Goal: Transaction & Acquisition: Subscribe to service/newsletter

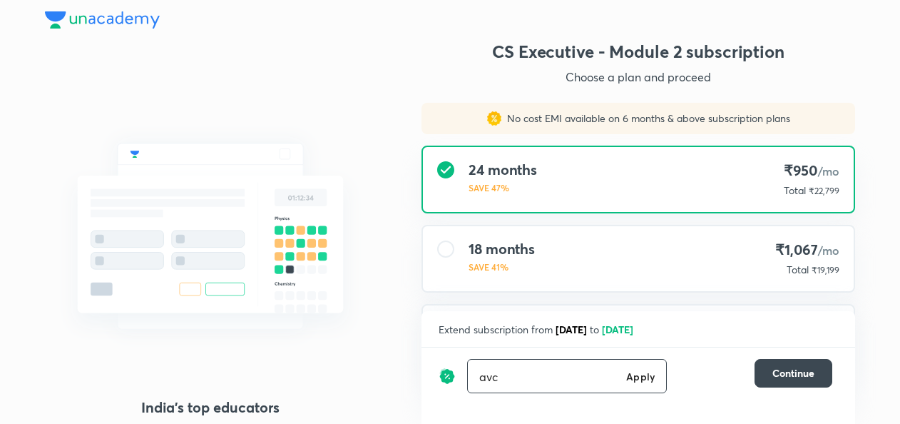
type input "avc"
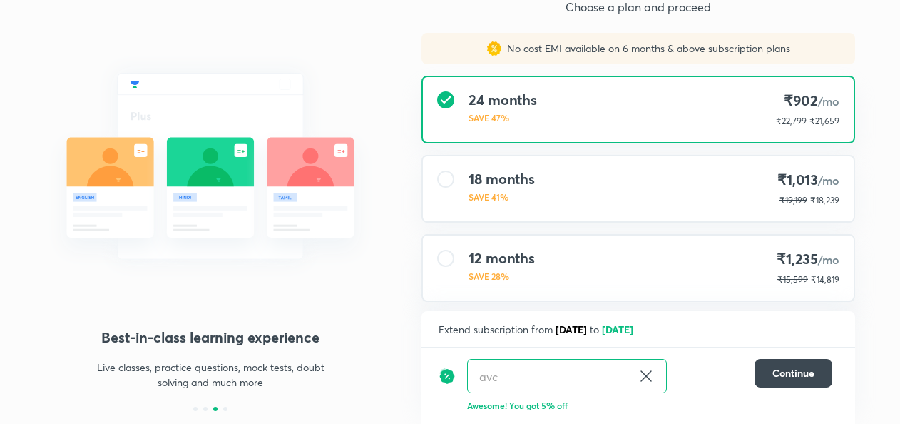
scroll to position [69, 0]
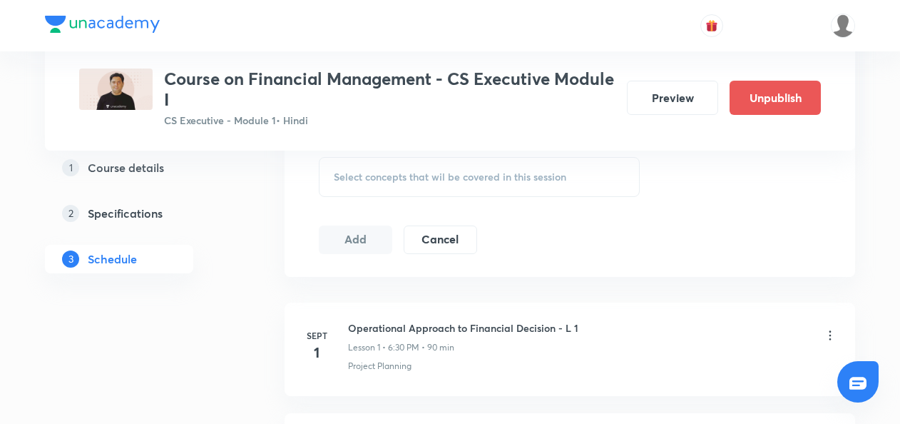
scroll to position [672, 0]
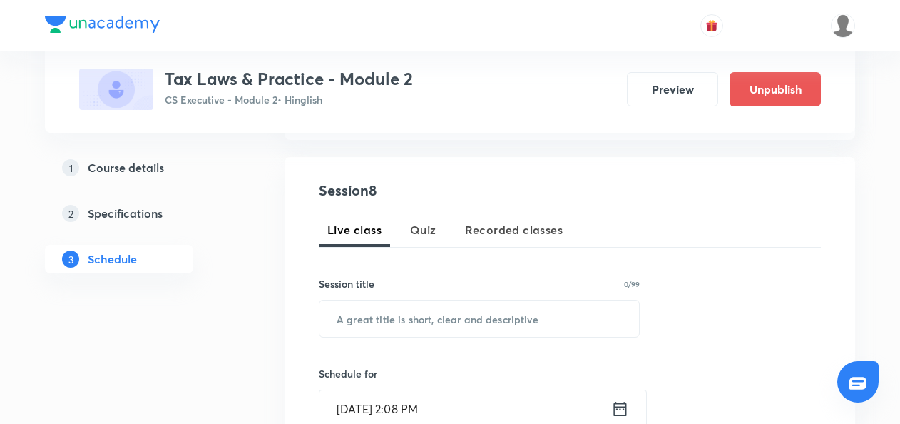
scroll to position [250, 0]
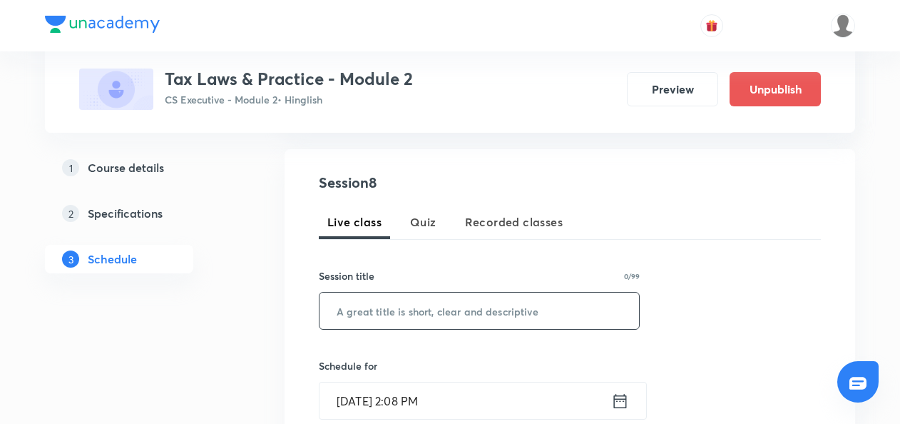
click at [352, 319] on input "text" at bounding box center [480, 310] width 320 height 36
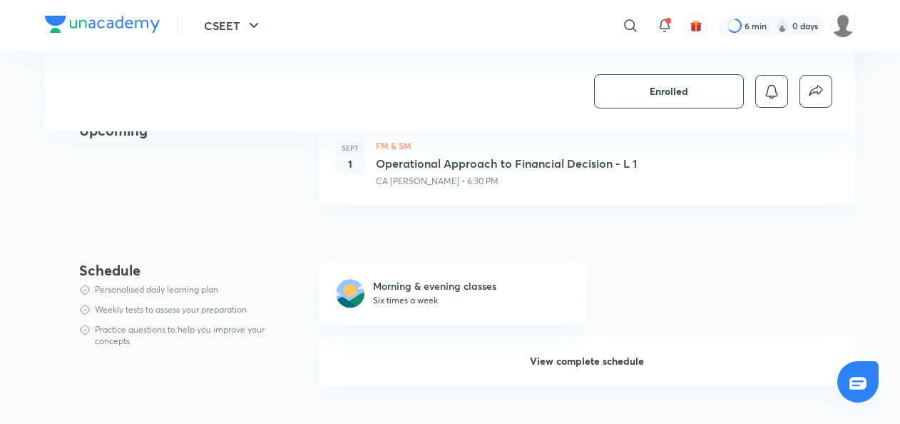
scroll to position [723, 0]
click at [555, 361] on span "View complete schedule" at bounding box center [587, 359] width 114 height 14
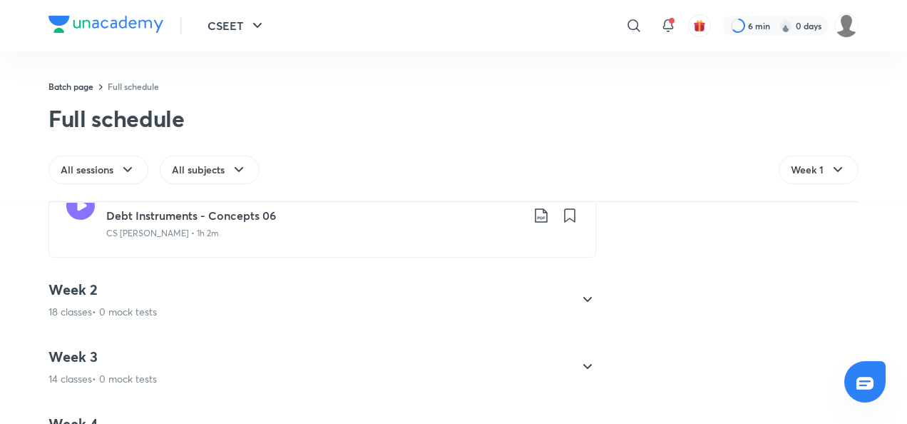
scroll to position [1770, 0]
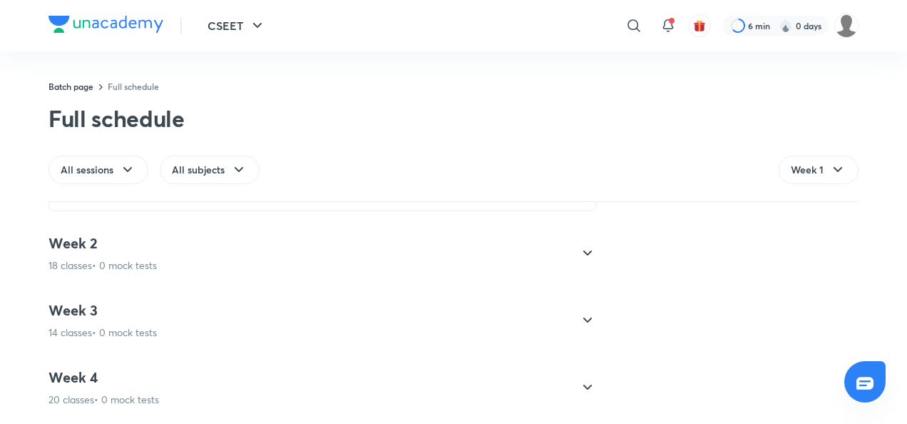
click at [275, 387] on div "Week 4 20 classes • 0 mock tests" at bounding box center [310, 387] width 522 height 39
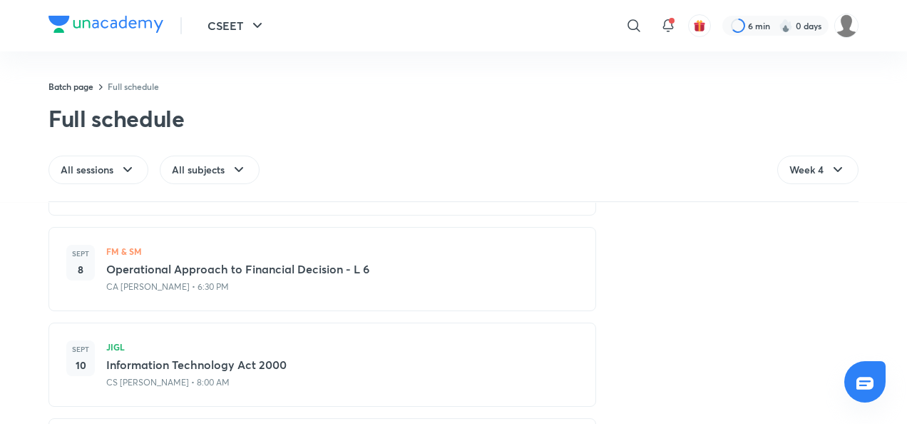
scroll to position [1960, 0]
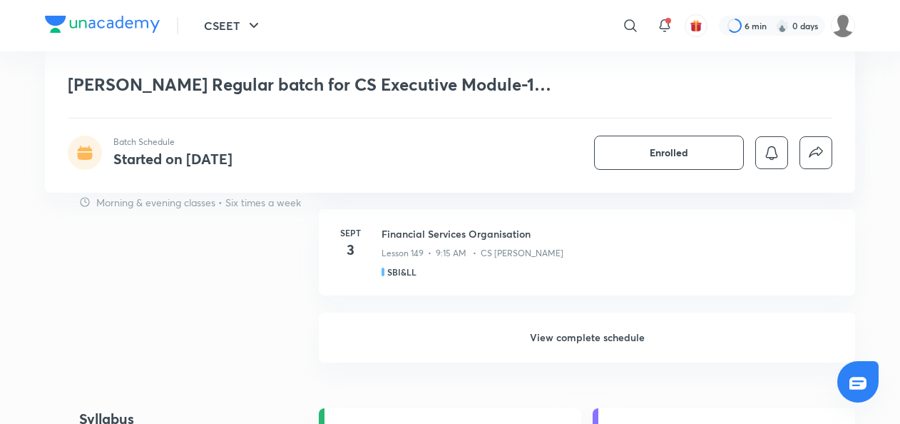
scroll to position [1181, 0]
click at [556, 338] on h6 "View complete schedule" at bounding box center [587, 337] width 536 height 50
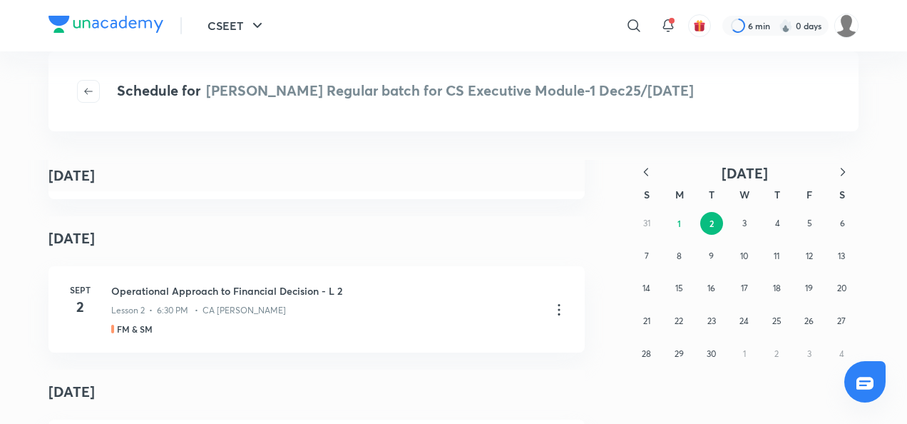
scroll to position [4018, 0]
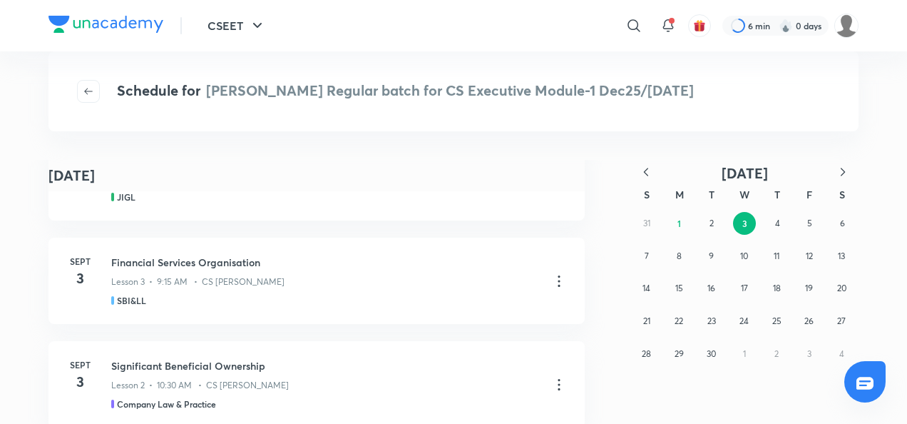
scroll to position [576, 0]
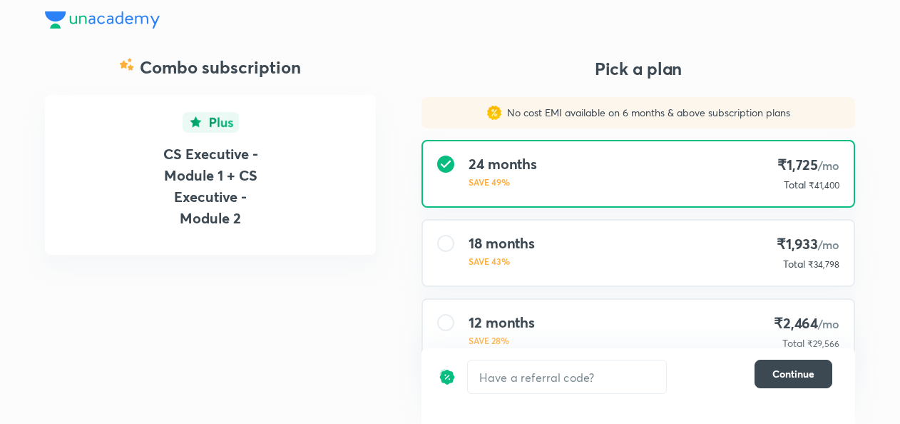
scroll to position [113, 0]
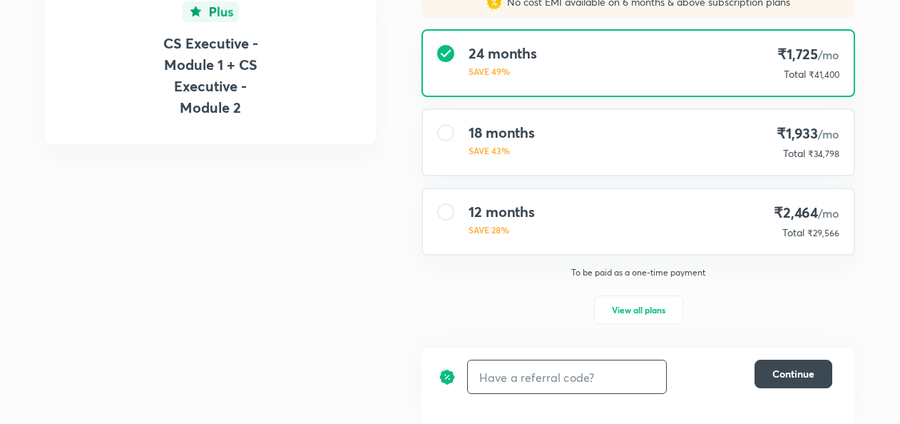
click at [532, 384] on input "text" at bounding box center [567, 377] width 198 height 34
type input "avc"
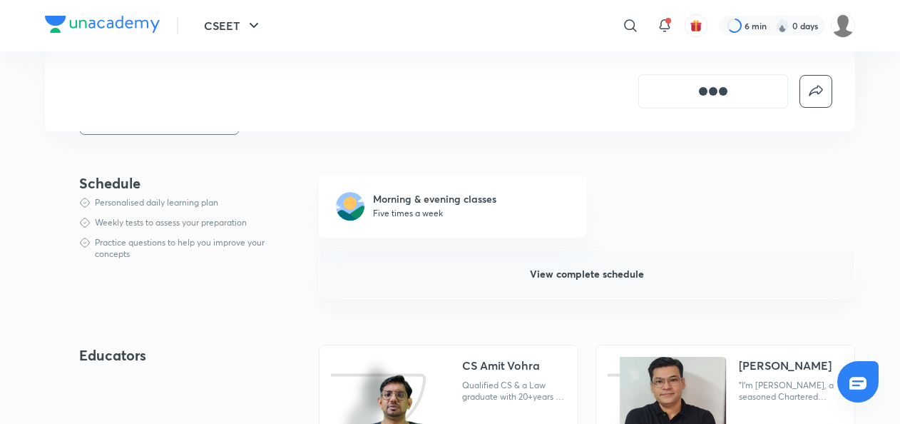
click at [553, 276] on span "View complete schedule" at bounding box center [587, 274] width 114 height 14
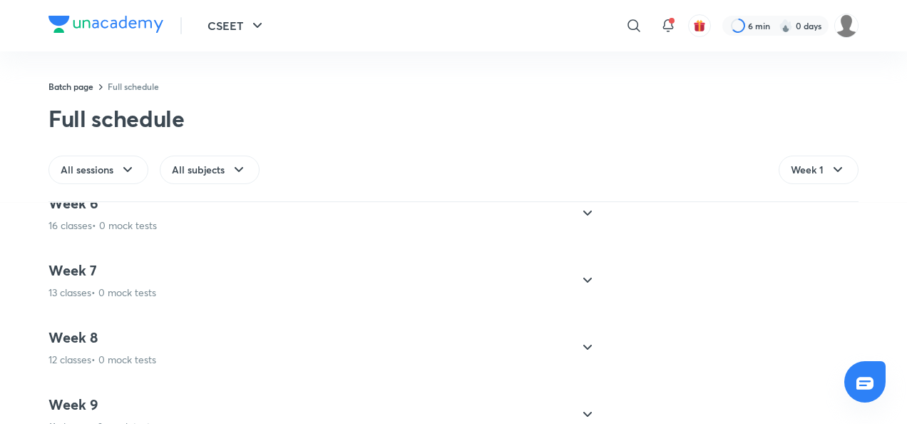
scroll to position [1478, 0]
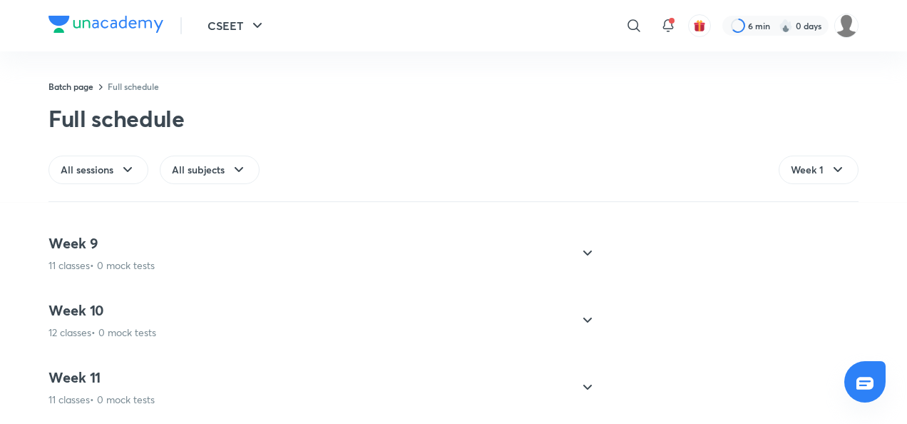
click at [278, 387] on div "Week 11 11 classes • 0 mock tests" at bounding box center [310, 387] width 522 height 39
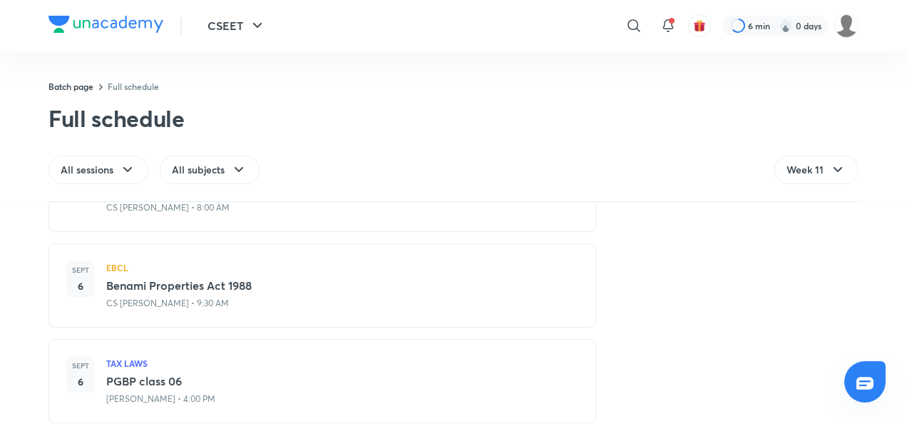
scroll to position [1574, 0]
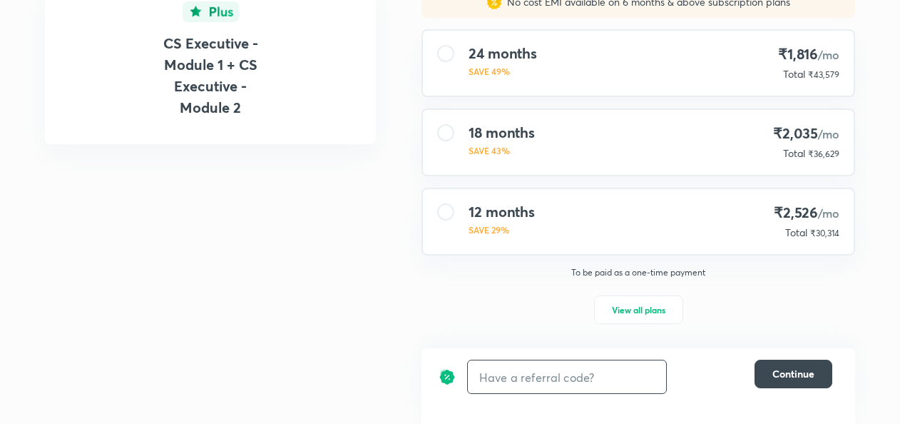
click at [511, 384] on input "text" at bounding box center [567, 377] width 198 height 34
type input "avc"
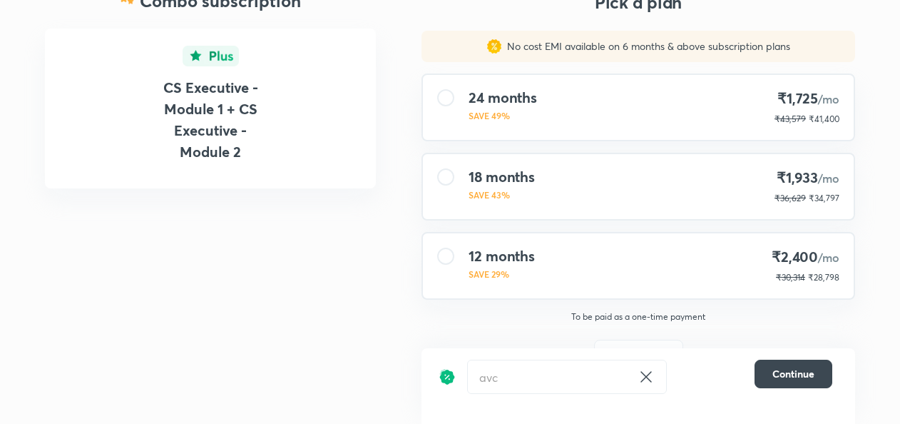
scroll to position [111, 0]
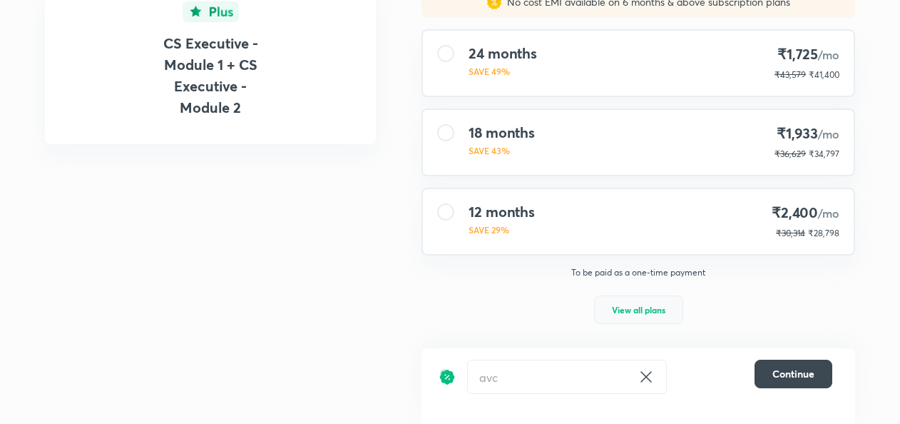
click at [641, 311] on span "View all plans" at bounding box center [639, 309] width 54 height 14
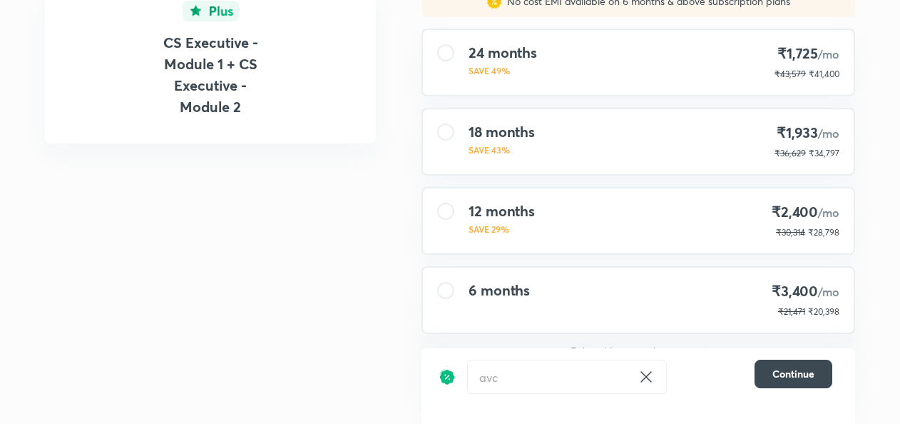
scroll to position [0, 0]
